Goal: Information Seeking & Learning: Compare options

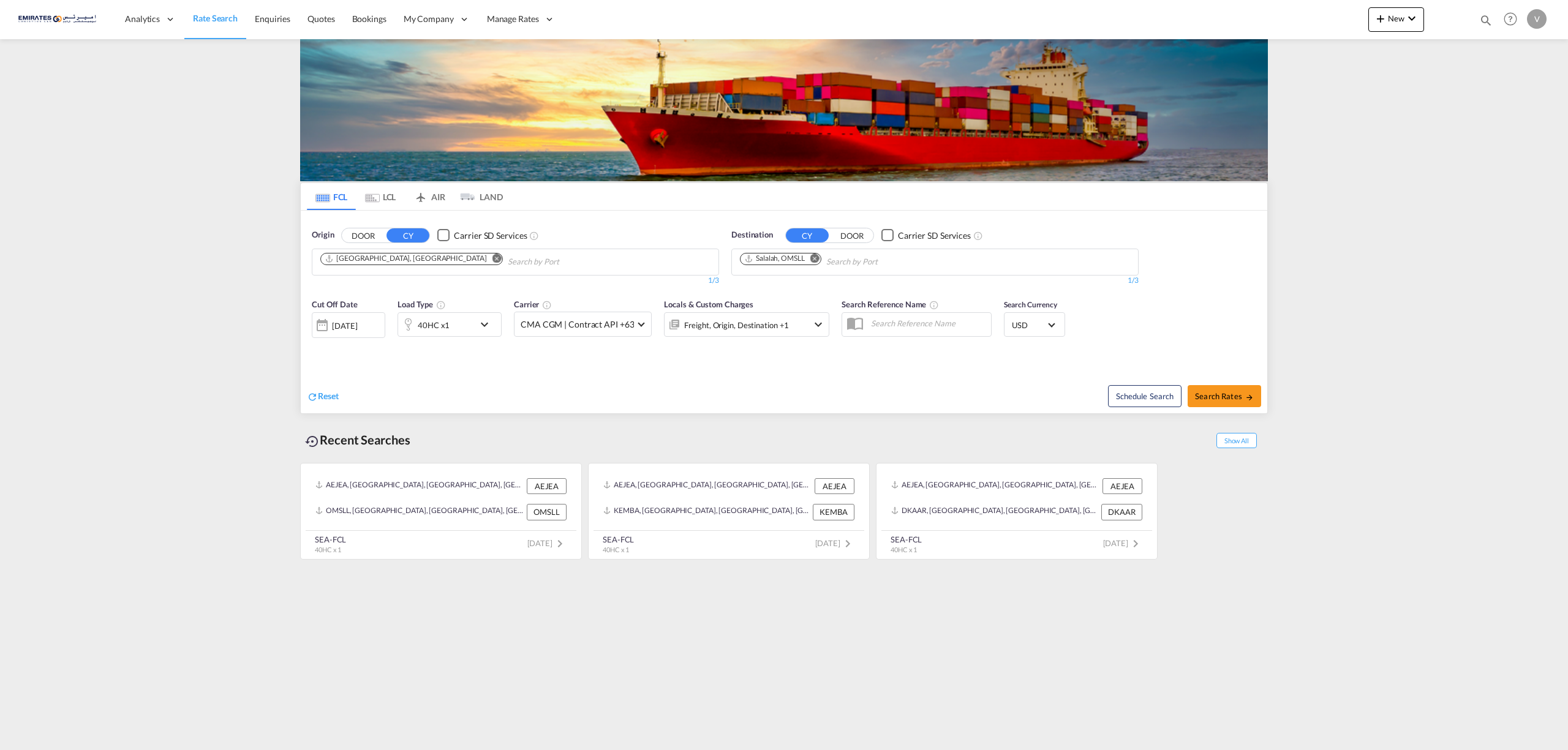
click at [818, 259] on md-icon "Remove" at bounding box center [815, 258] width 9 height 9
type input "[PERSON_NAME]"
click at [784, 331] on div "[PERSON_NAME] dam [GEOGRAPHIC_DATA] NLRTM" at bounding box center [835, 346] width 233 height 37
click at [491, 323] on md-icon "icon-chevron-down" at bounding box center [487, 324] width 21 height 15
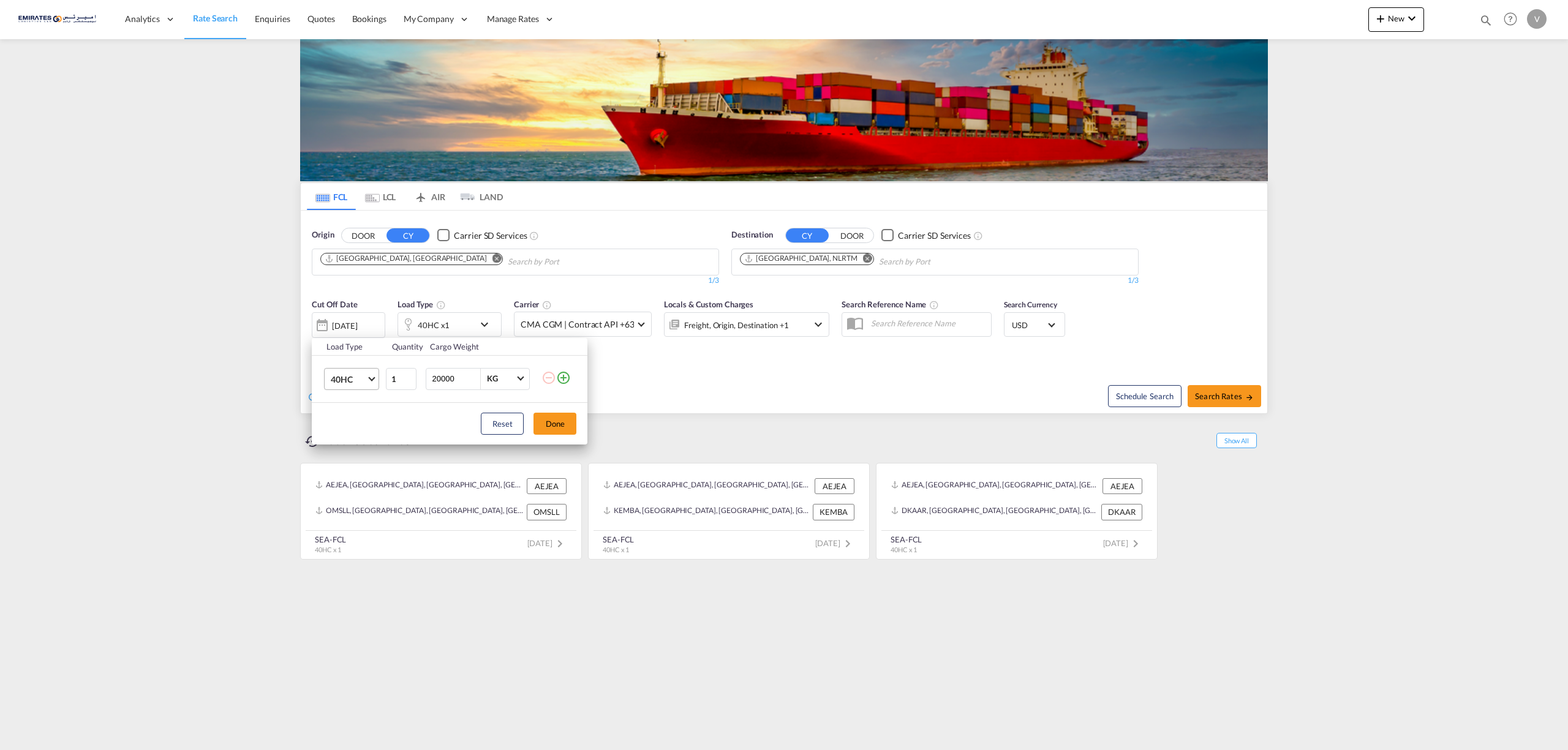
click at [366, 377] on span "40HC" at bounding box center [348, 380] width 35 height 12
click at [361, 321] on md-option "20GP" at bounding box center [362, 321] width 83 height 29
click at [551, 430] on button "Done" at bounding box center [555, 423] width 43 height 22
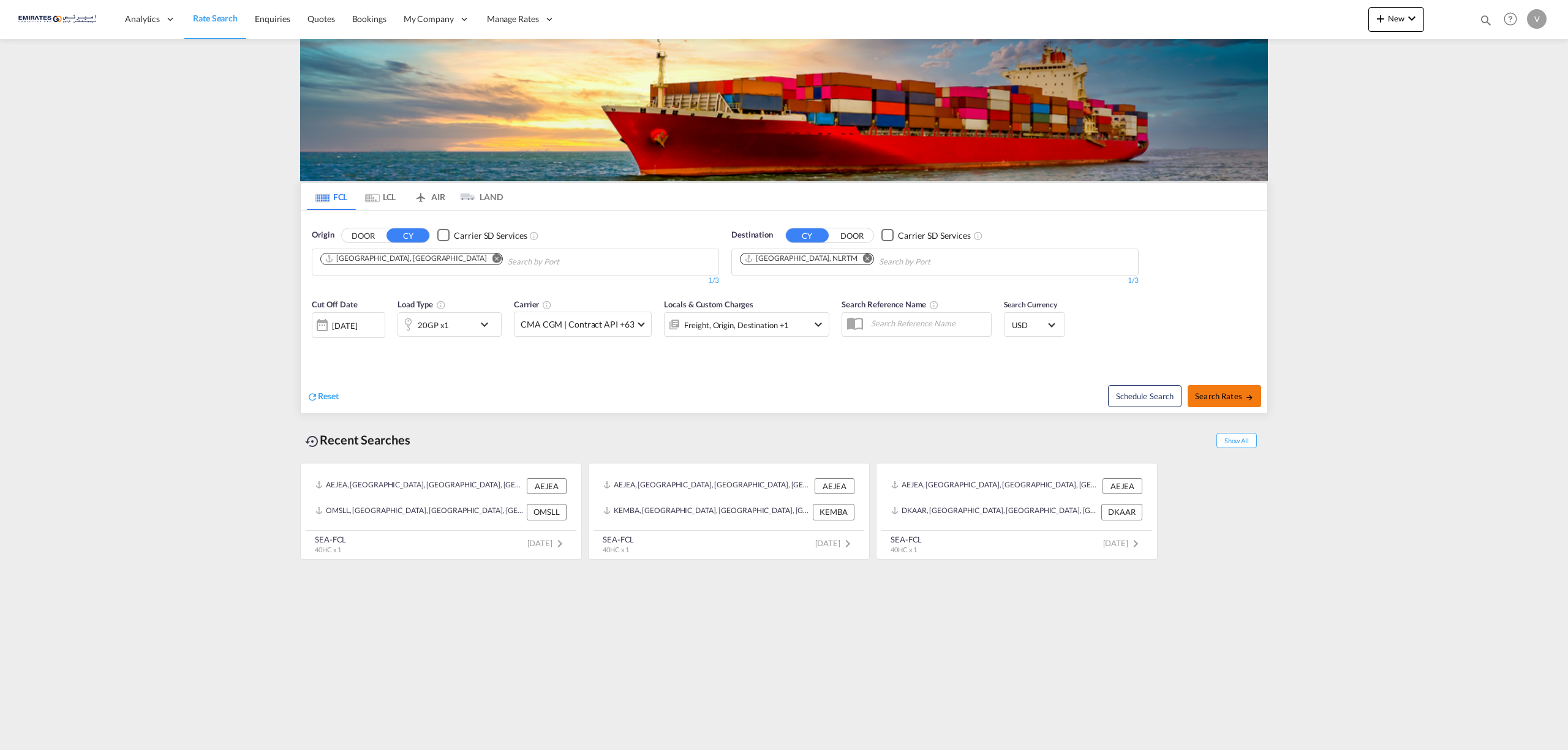
click at [1207, 393] on span "Search Rates" at bounding box center [1224, 396] width 59 height 10
type input "AEJEA to NLRTM / [DATE]"
